Goal: Information Seeking & Learning: Understand process/instructions

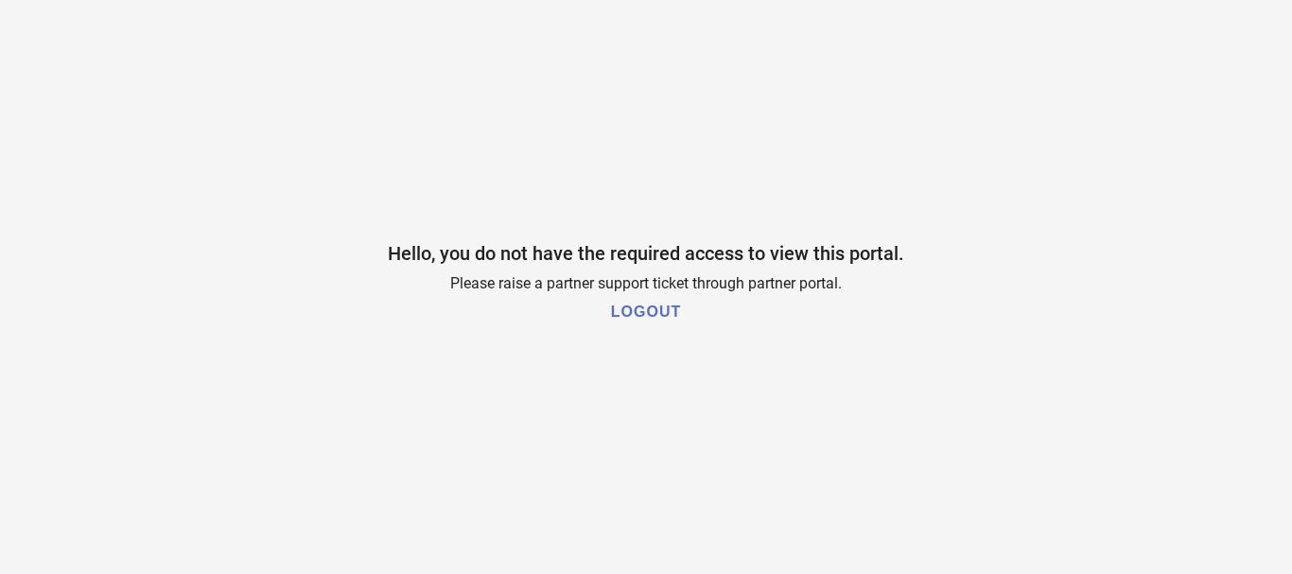
click at [526, 262] on span "Hello, you do not have the required access to view this portal." at bounding box center [646, 253] width 516 height 23
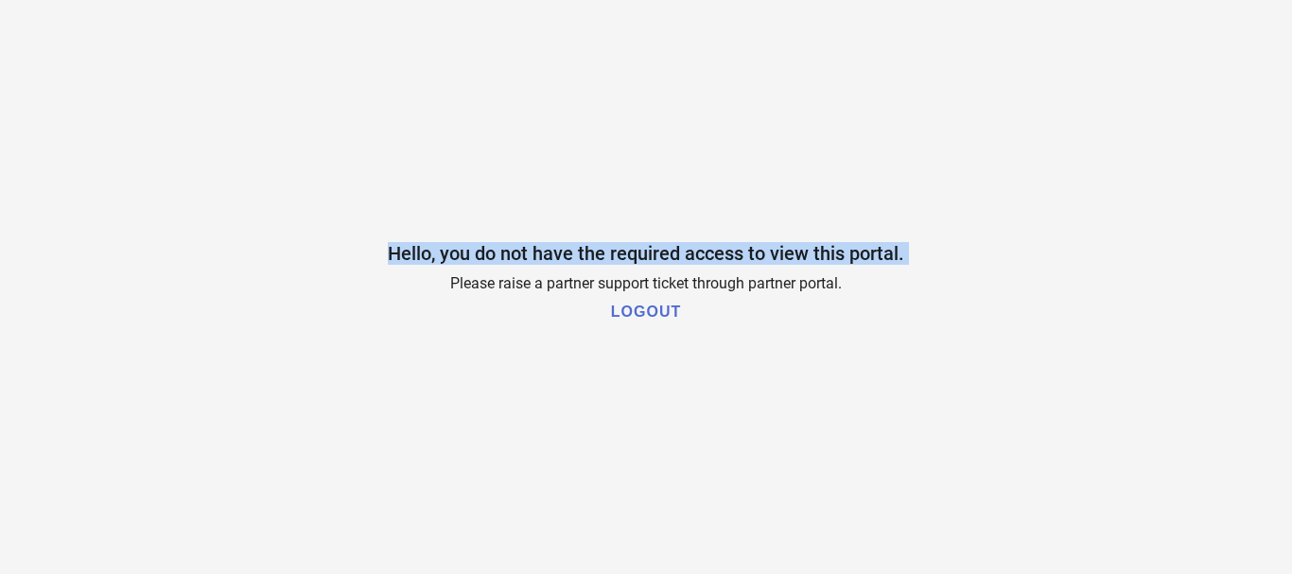
click at [526, 262] on span "Hello, you do not have the required access to view this portal." at bounding box center [646, 253] width 516 height 23
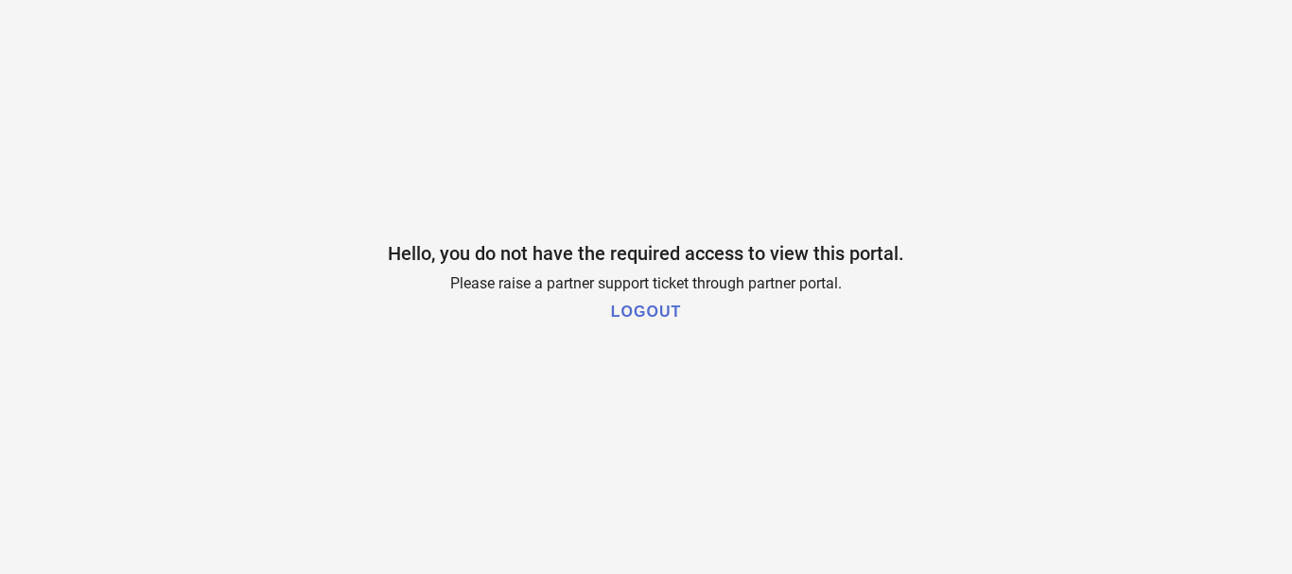
click at [519, 288] on span "Please raise a partner support ticket through partner portal." at bounding box center [646, 283] width 392 height 18
